Goal: Check status: Check status

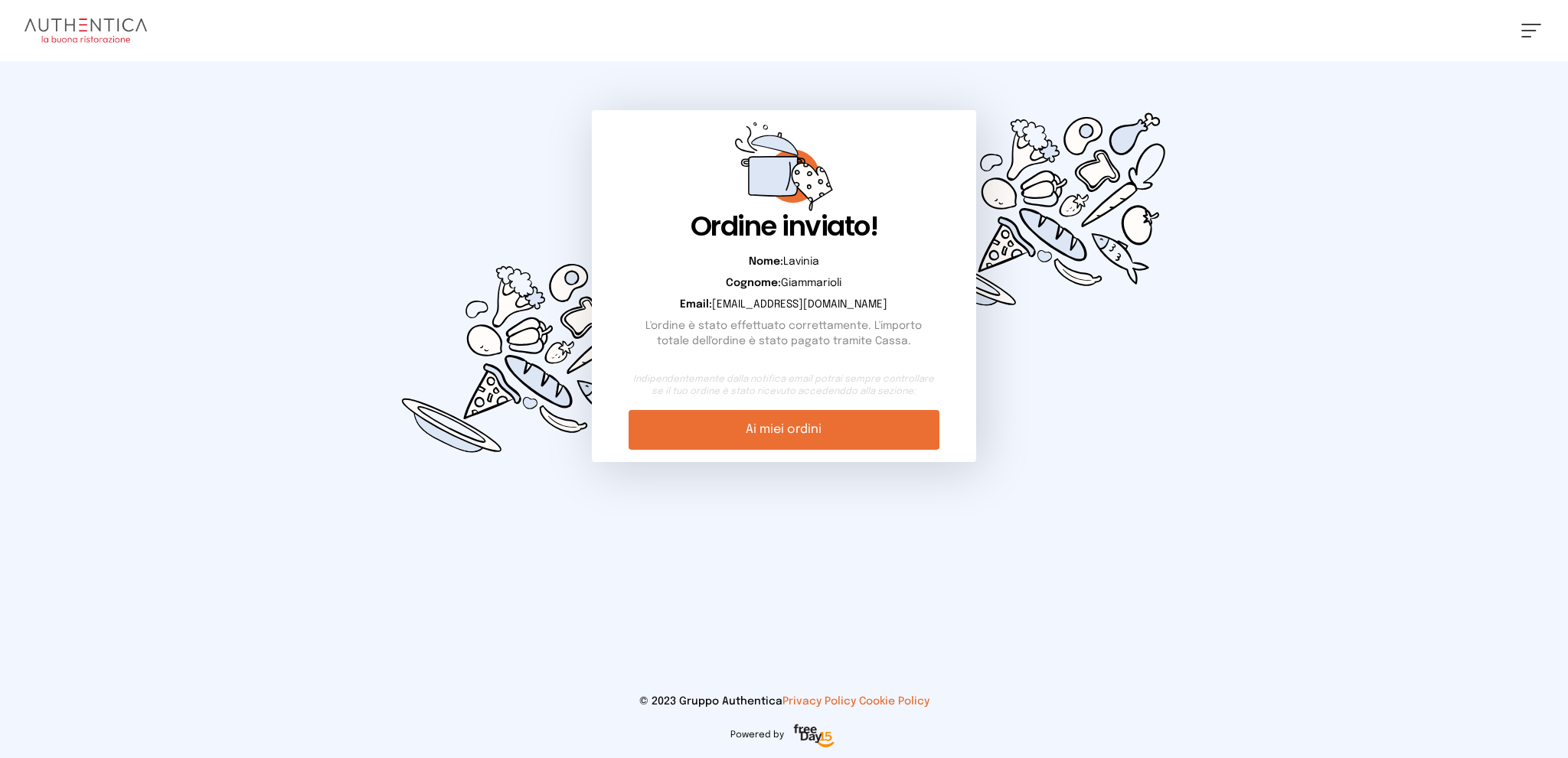
click at [1536, 28] on button at bounding box center [1530, 31] width 20 height 14
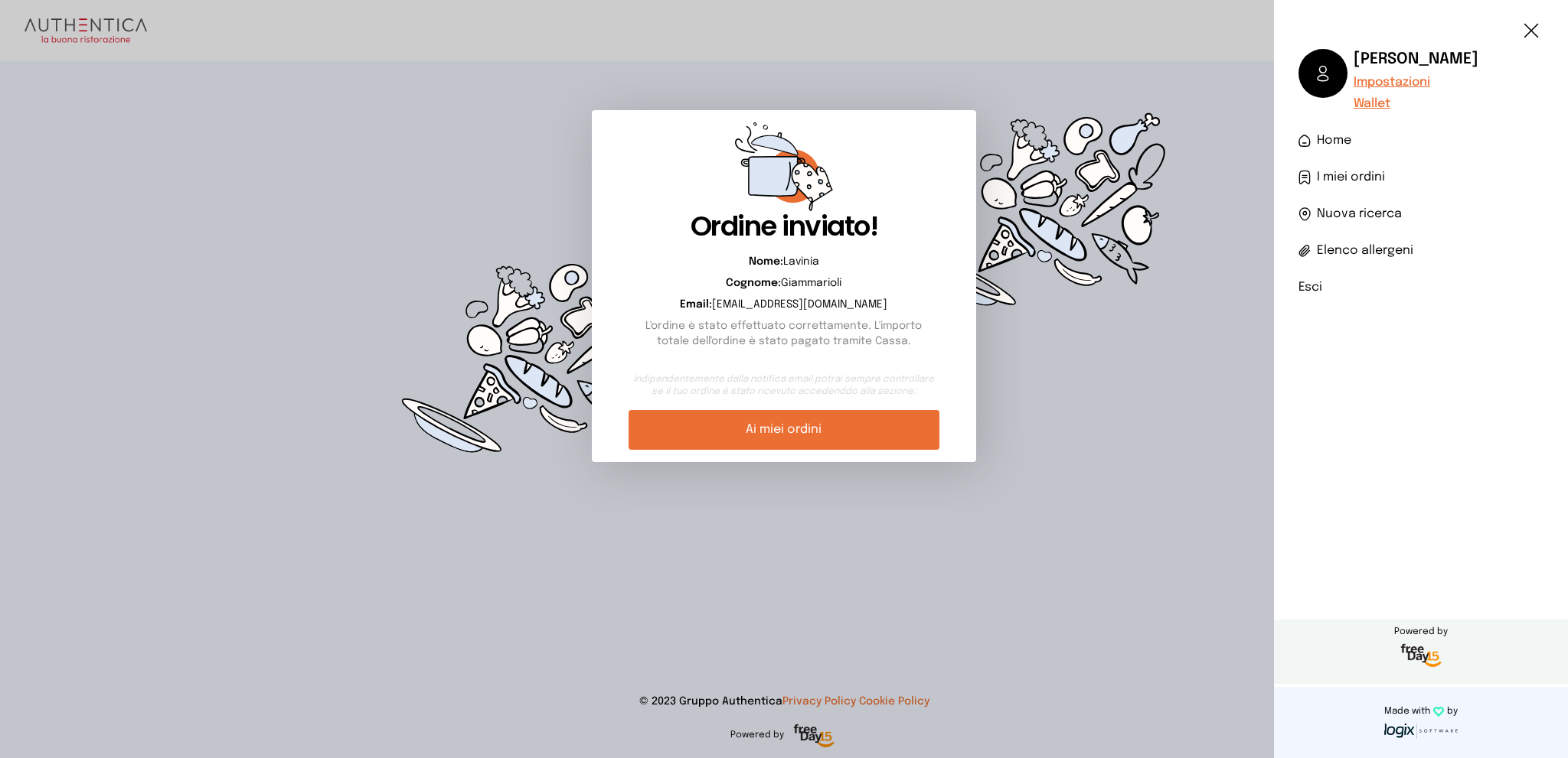
click at [1345, 177] on span "I miei ordini" at bounding box center [1351, 177] width 68 height 18
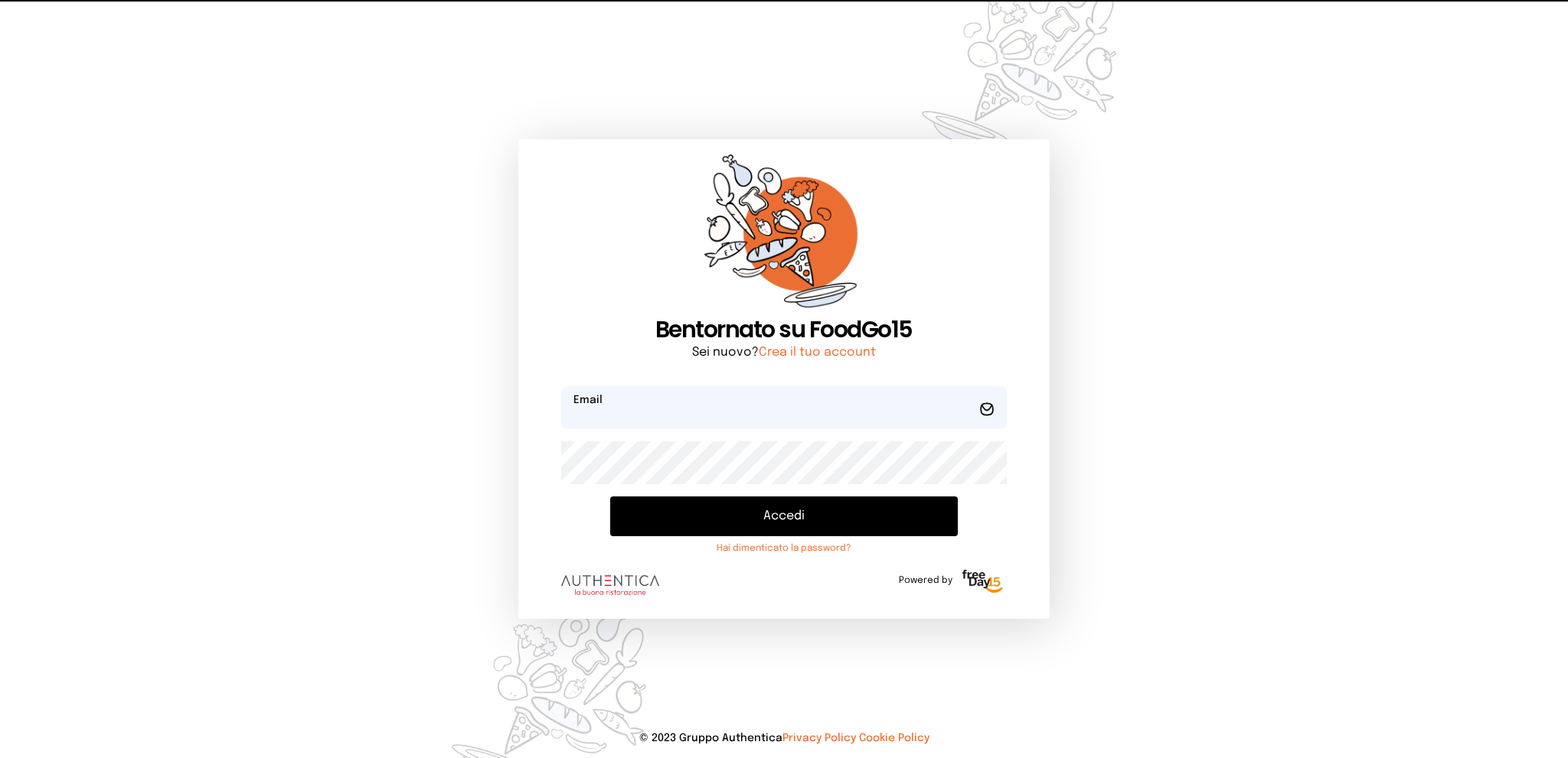
type input "**********"
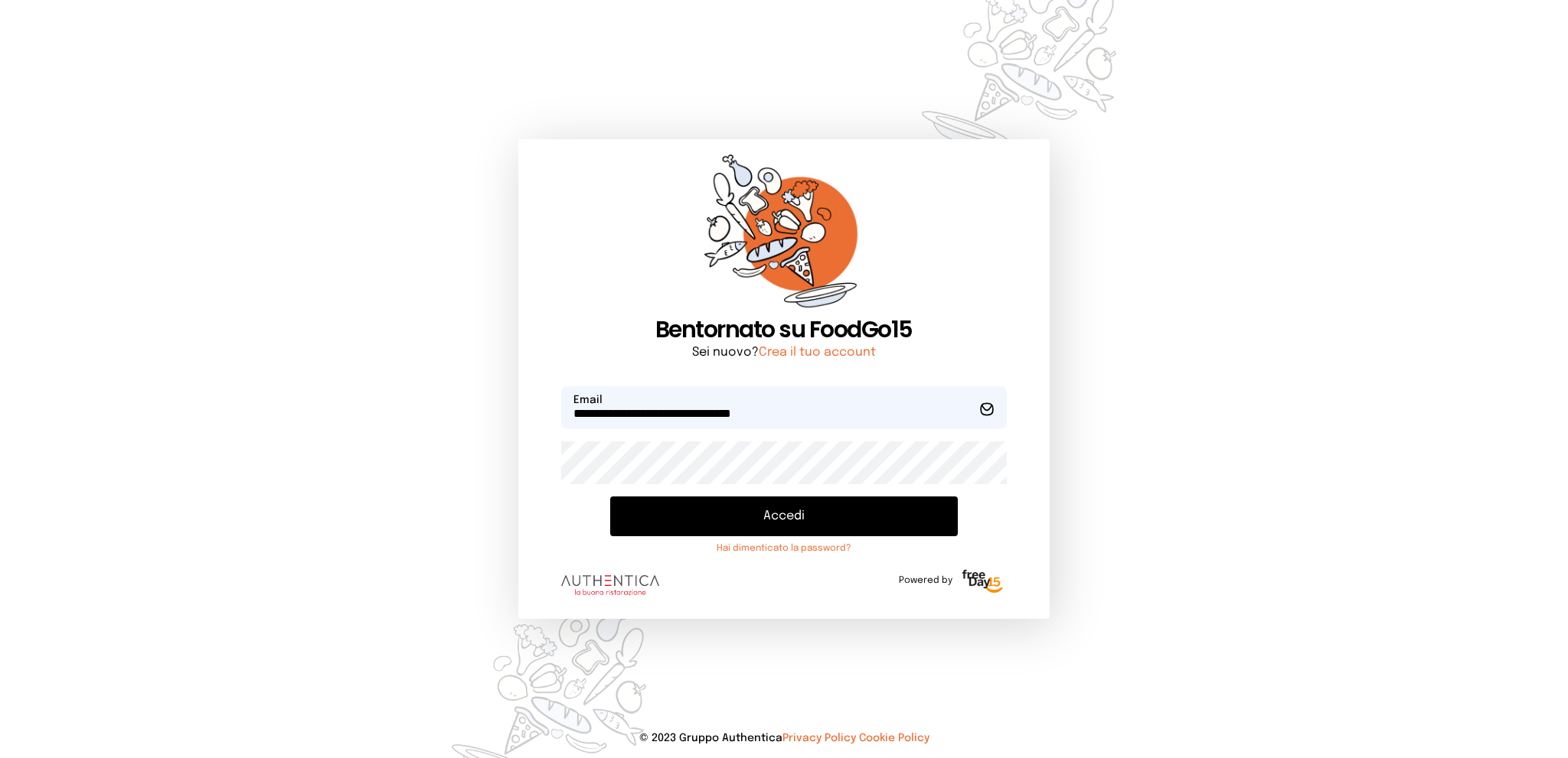
click at [769, 510] on button "Accedi" at bounding box center [784, 516] width 347 height 40
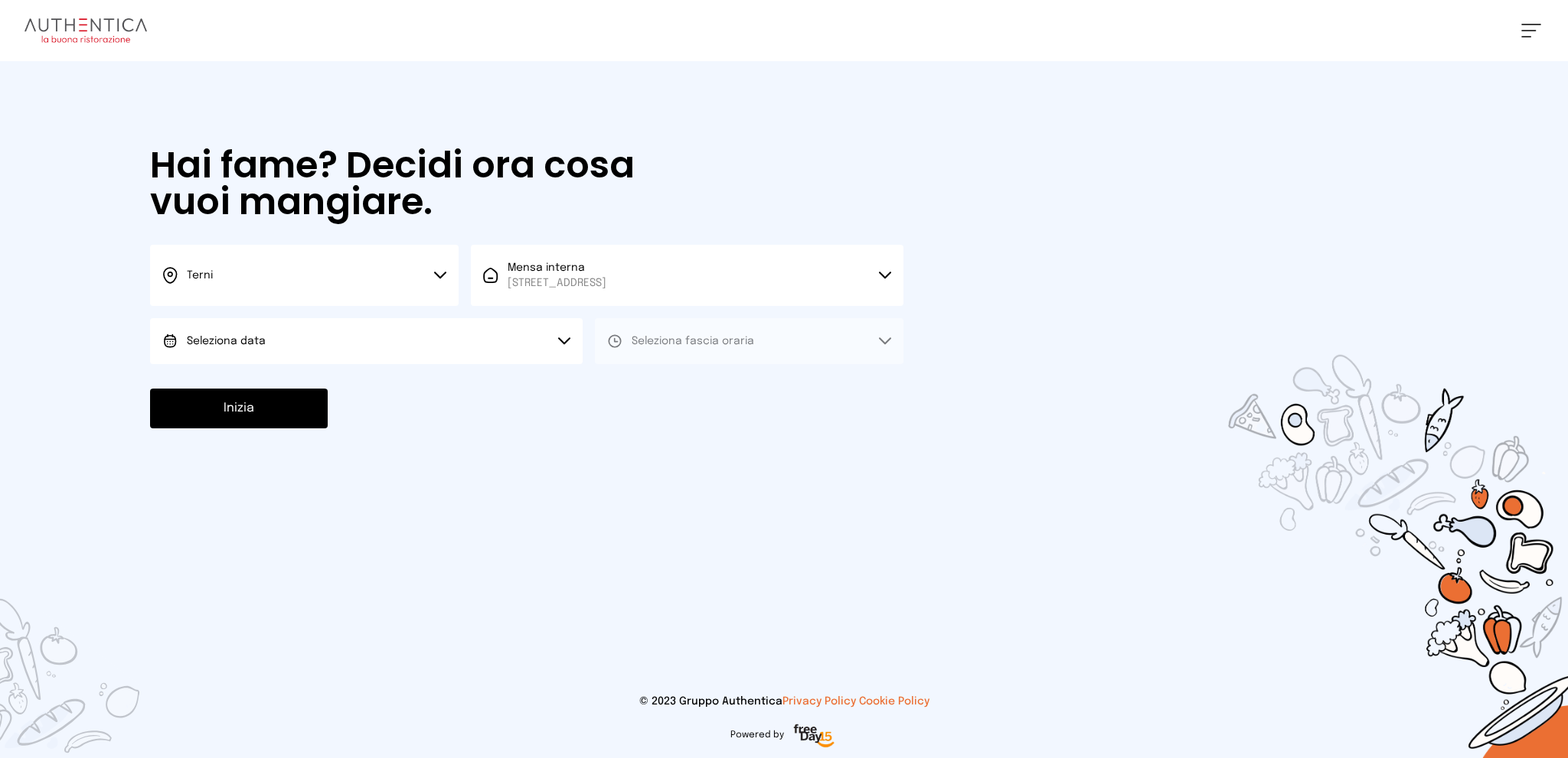
click at [1521, 24] on span at bounding box center [1530, 24] width 20 height 2
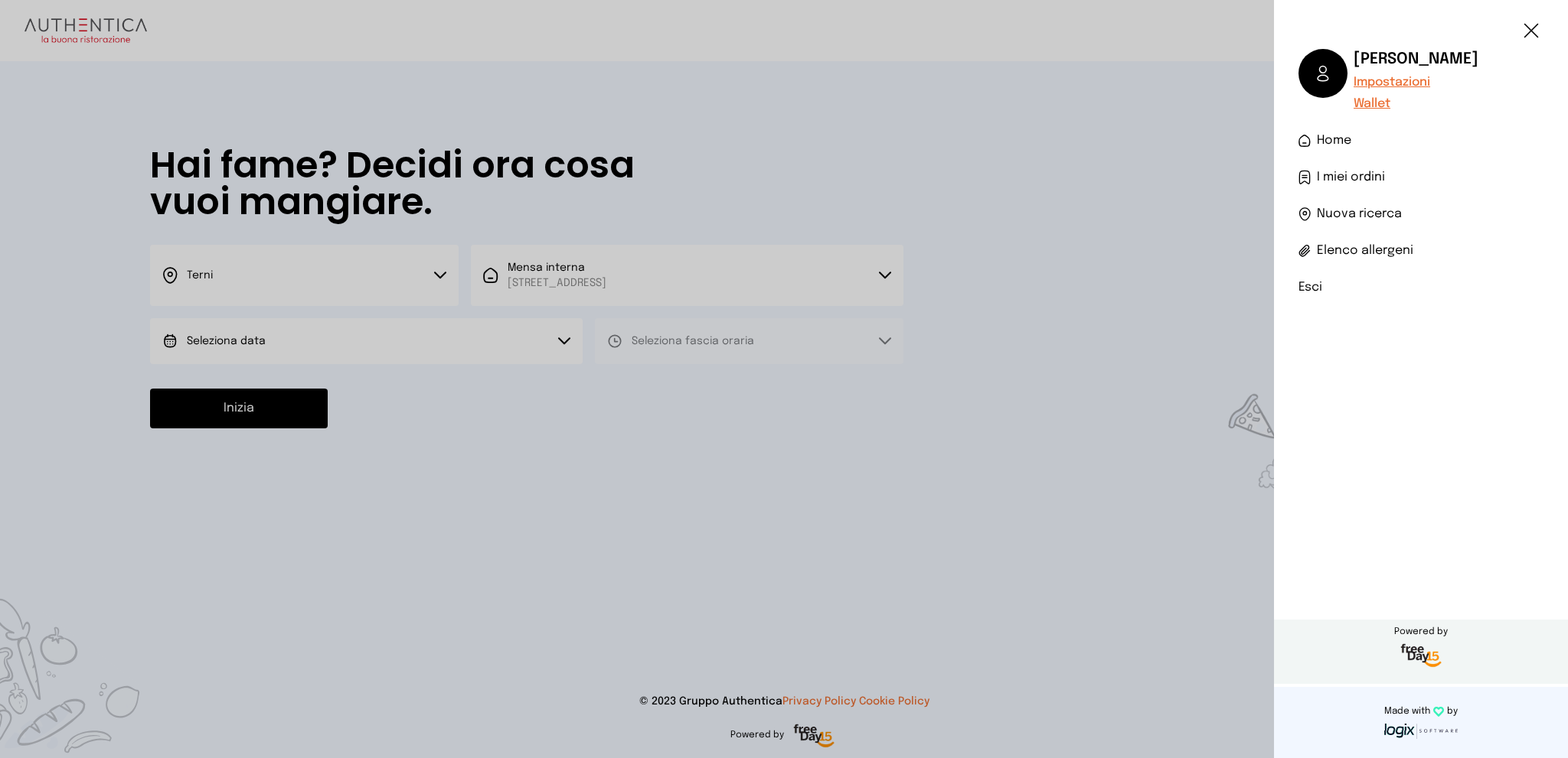
click at [1335, 174] on span "I miei ordini" at bounding box center [1351, 177] width 68 height 18
